Goal: Navigation & Orientation: Find specific page/section

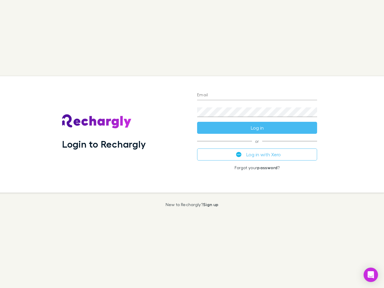
click at [192, 144] on div "Login to Rechargly" at bounding box center [124, 134] width 135 height 116
click at [257, 95] on input "Email" at bounding box center [257, 96] width 120 height 10
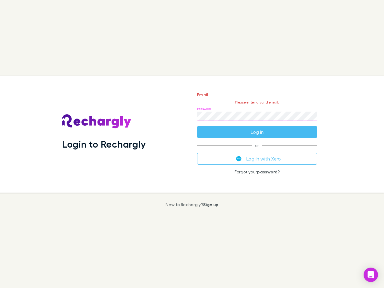
click at [257, 128] on form "Email Please enter a valid email. Password Log in" at bounding box center [257, 112] width 120 height 52
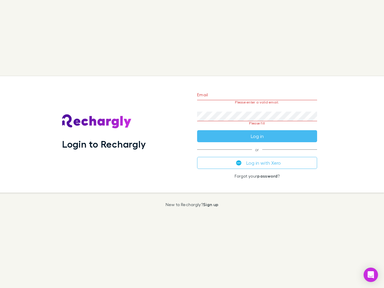
click at [257, 154] on div "Email Please enter a valid email. Password Please fill Log in or Log in with Xe…" at bounding box center [257, 134] width 130 height 116
click at [371, 275] on icon "Open Intercom Messenger" at bounding box center [371, 274] width 6 height 7
